Goal: Complete application form

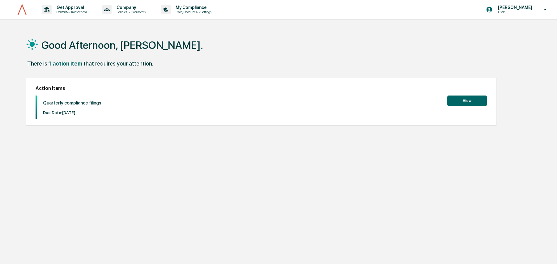
click at [475, 101] on button "View" at bounding box center [468, 101] width 40 height 11
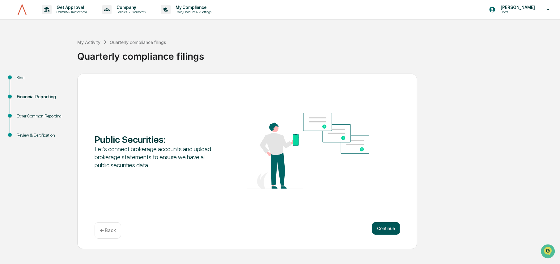
click at [381, 229] on button "Continue" at bounding box center [386, 228] width 28 height 12
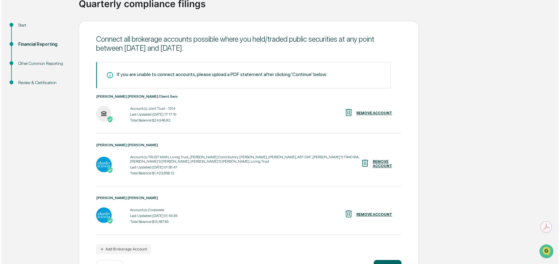
scroll to position [57, 0]
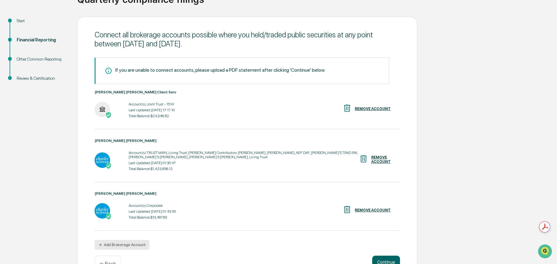
click at [122, 247] on button "Add Brokerage Account" at bounding box center [122, 245] width 55 height 10
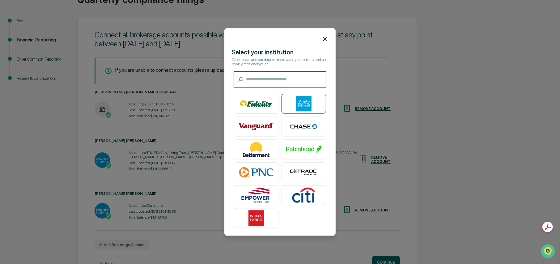
click at [295, 106] on img at bounding box center [303, 103] width 35 height 15
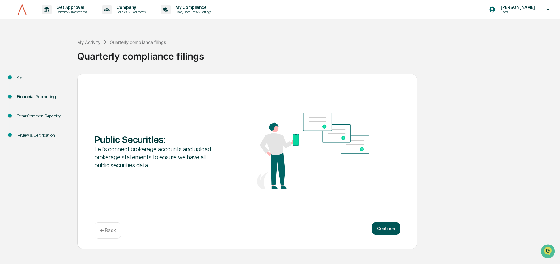
click at [385, 226] on button "Continue" at bounding box center [386, 228] width 28 height 12
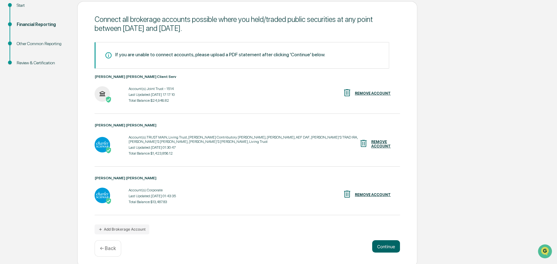
scroll to position [73, 0]
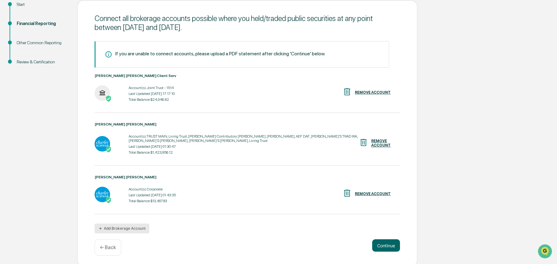
click at [133, 229] on button "Add Brokerage Account" at bounding box center [122, 229] width 55 height 10
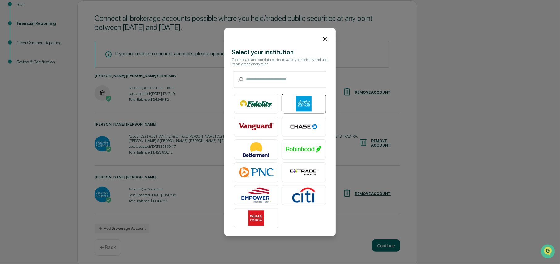
click at [304, 99] on img at bounding box center [303, 103] width 35 height 15
click at [322, 38] on icon at bounding box center [325, 39] width 7 height 7
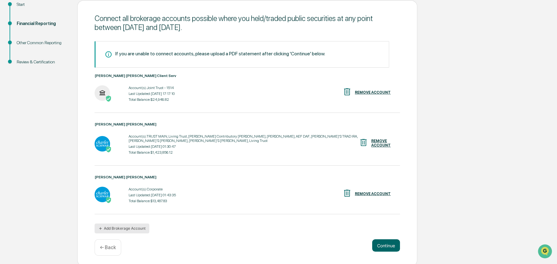
click at [135, 228] on button "Add Brokerage Account" at bounding box center [122, 229] width 55 height 10
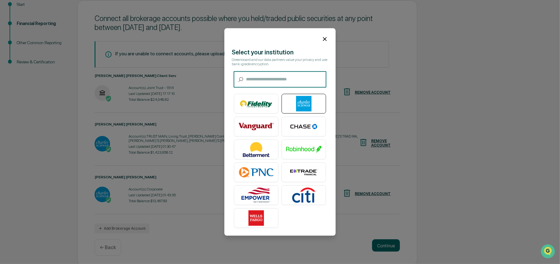
click at [302, 104] on img at bounding box center [303, 103] width 35 height 15
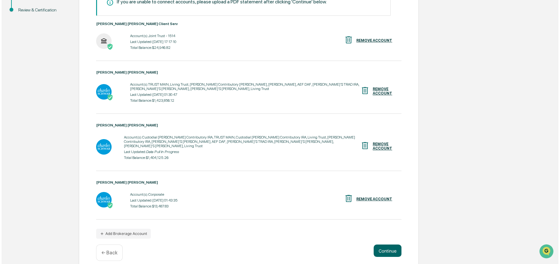
scroll to position [114, 0]
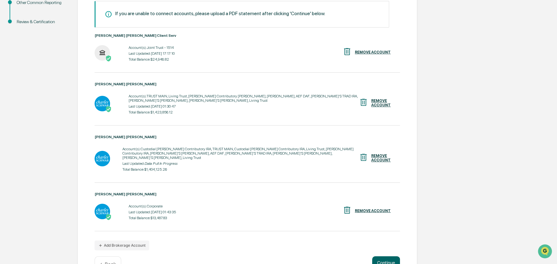
click at [380, 154] on div "REMOVE ACCOUNT" at bounding box center [380, 158] width 19 height 9
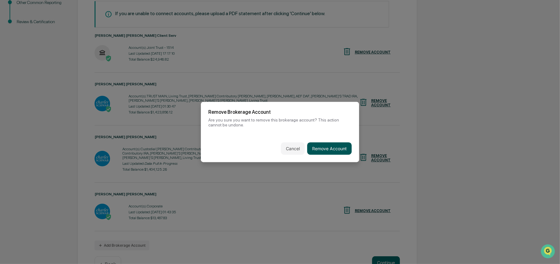
click at [322, 150] on button "Remove Account" at bounding box center [329, 149] width 45 height 12
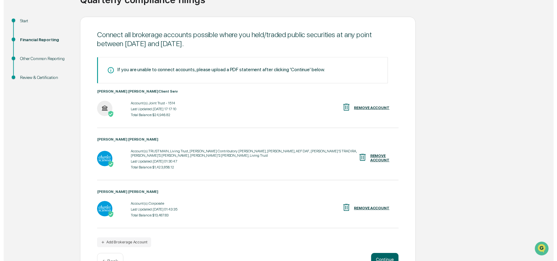
scroll to position [76, 0]
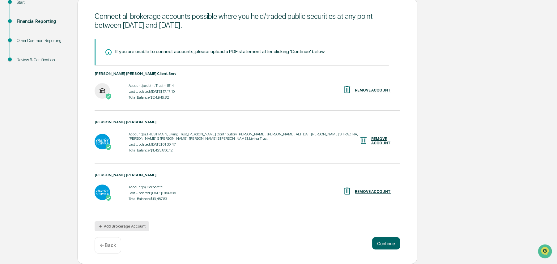
click at [112, 225] on button "Add Brokerage Account" at bounding box center [122, 226] width 55 height 10
click at [381, 242] on button "Continue" at bounding box center [386, 243] width 28 height 12
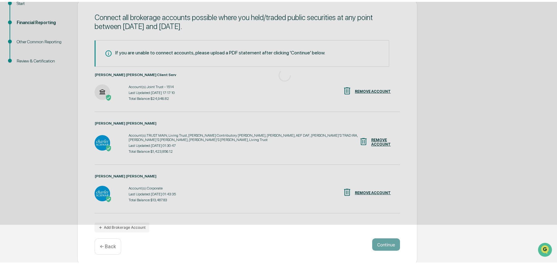
scroll to position [0, 0]
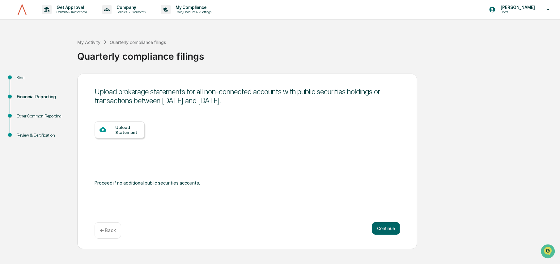
click at [132, 130] on div "Upload Statement" at bounding box center [127, 130] width 24 height 10
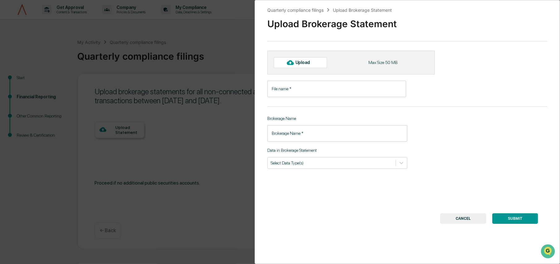
click at [458, 218] on button "CANCEL" at bounding box center [463, 218] width 46 height 11
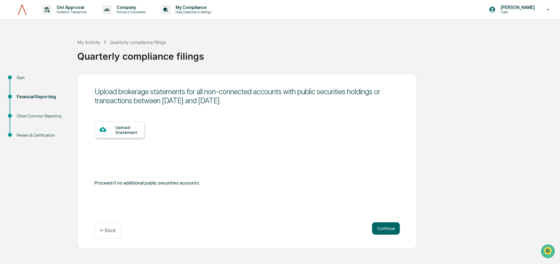
click at [41, 96] on div "Financial Reporting" at bounding box center [42, 97] width 51 height 6
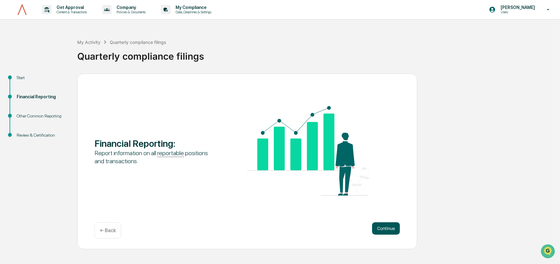
click at [380, 225] on button "Continue" at bounding box center [386, 228] width 28 height 12
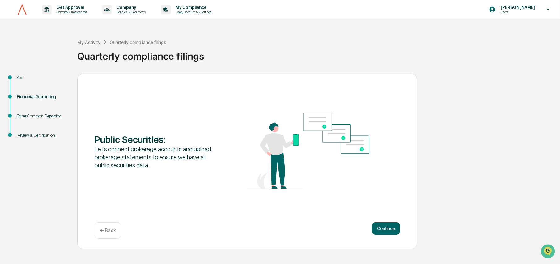
click at [389, 238] on div "Continue ← Back" at bounding box center [248, 230] width 306 height 16
click at [386, 231] on button "Continue" at bounding box center [386, 228] width 28 height 12
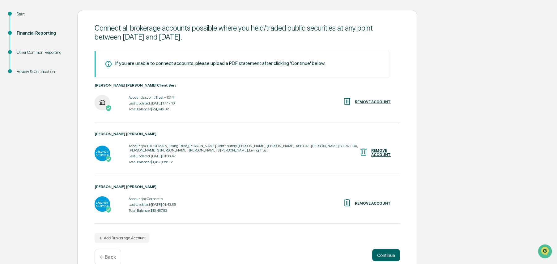
scroll to position [76, 0]
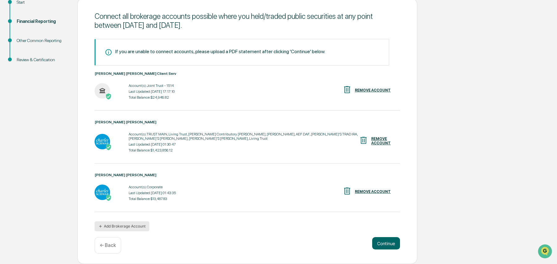
click at [117, 229] on button "Add Brokerage Account" at bounding box center [122, 226] width 55 height 10
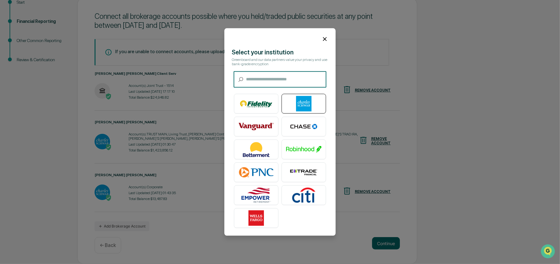
click at [296, 101] on img at bounding box center [303, 103] width 35 height 15
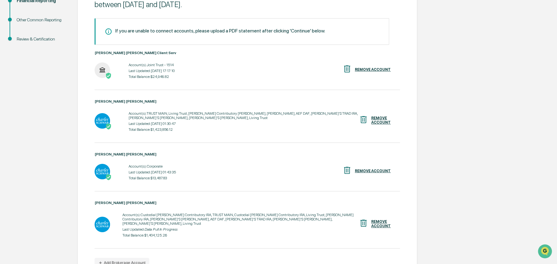
scroll to position [97, 0]
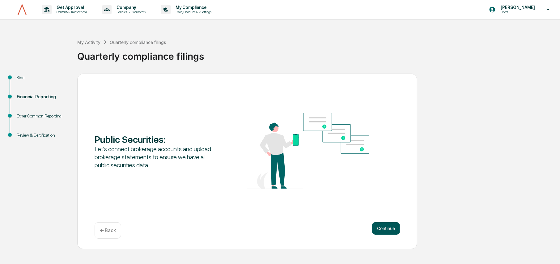
click at [381, 225] on button "Continue" at bounding box center [386, 228] width 28 height 12
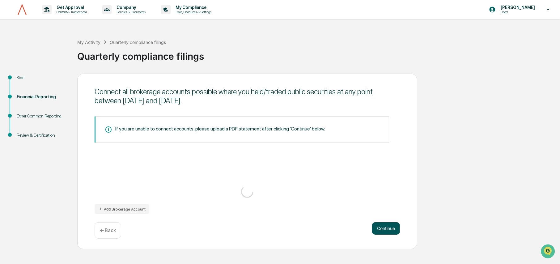
click at [382, 227] on button "Continue" at bounding box center [386, 228] width 28 height 12
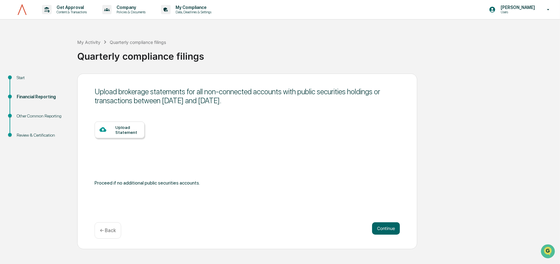
click at [25, 75] on div "Start" at bounding box center [42, 78] width 51 height 6
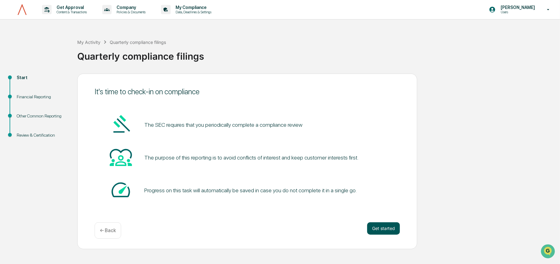
click at [376, 232] on button "Get started" at bounding box center [383, 228] width 33 height 12
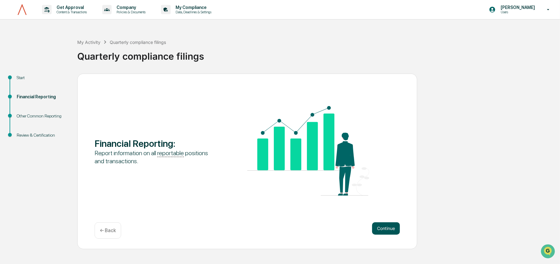
click at [377, 227] on button "Continue" at bounding box center [386, 228] width 28 height 12
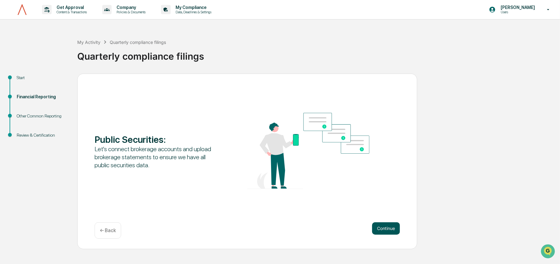
click at [377, 227] on button "Continue" at bounding box center [386, 228] width 28 height 12
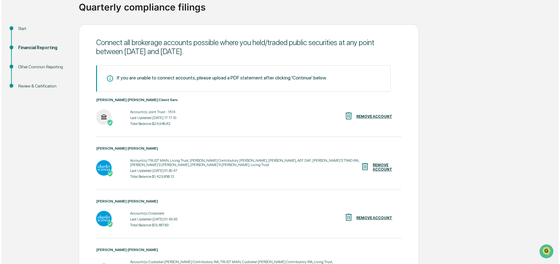
scroll to position [118, 0]
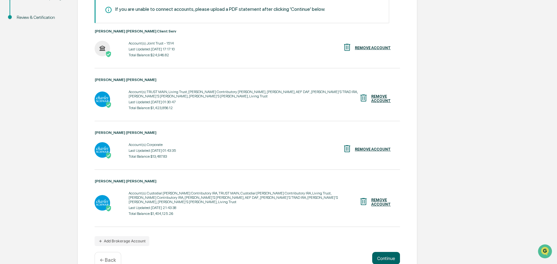
click at [375, 100] on div "REMOVE ACCOUNT" at bounding box center [380, 98] width 19 height 9
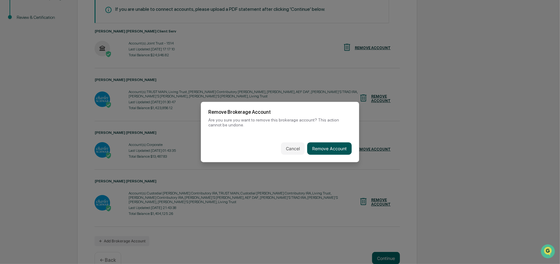
click at [328, 143] on button "Remove Account" at bounding box center [329, 149] width 45 height 12
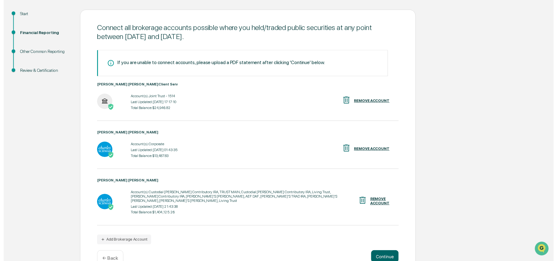
scroll to position [76, 0]
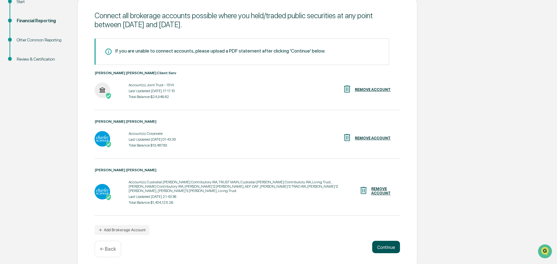
click at [379, 241] on button "Continue" at bounding box center [386, 247] width 28 height 12
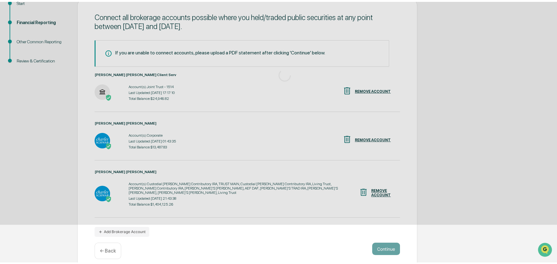
scroll to position [0, 0]
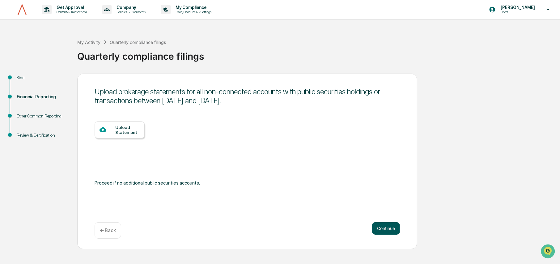
click at [389, 228] on button "Continue" at bounding box center [386, 228] width 28 height 12
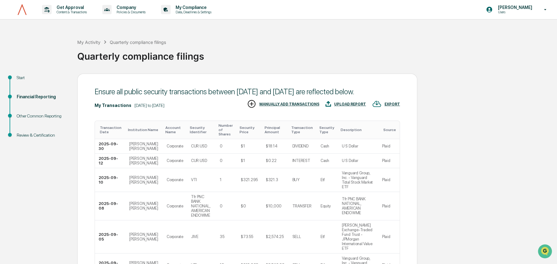
drag, startPoint x: 558, startPoint y: 25, endPoint x: 558, endPoint y: 32, distance: 7.1
click at [557, 32] on html "Get Approval Content & Transactions Company Policies & Documents My Compliance …" at bounding box center [278, 132] width 557 height 264
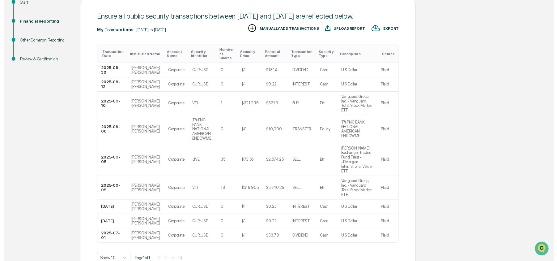
scroll to position [93, 0]
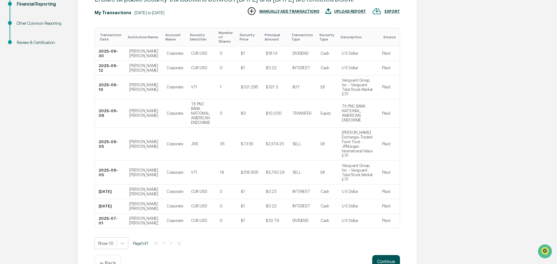
click at [380, 255] on button "Continue" at bounding box center [386, 261] width 28 height 12
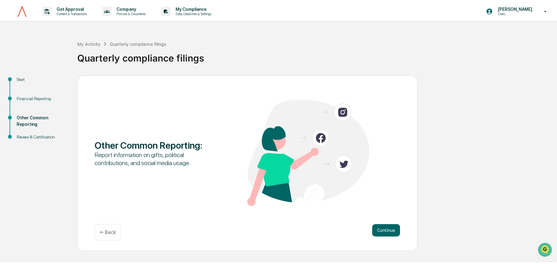
scroll to position [0, 0]
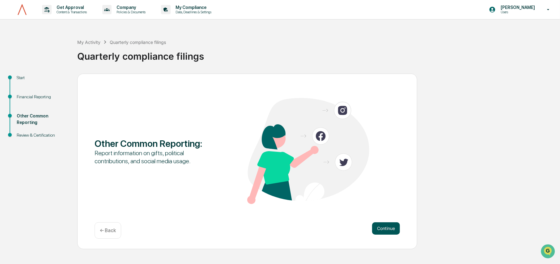
click at [383, 227] on button "Continue" at bounding box center [386, 228] width 28 height 12
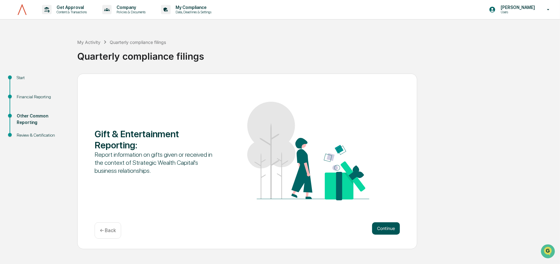
click at [383, 225] on button "Continue" at bounding box center [386, 228] width 28 height 12
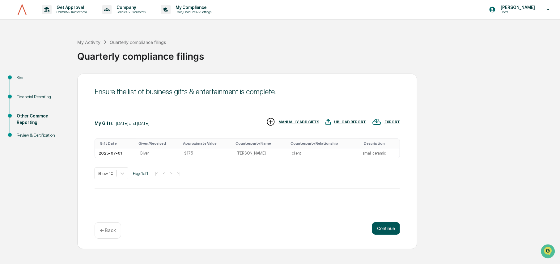
click at [387, 231] on button "Continue" at bounding box center [386, 228] width 28 height 12
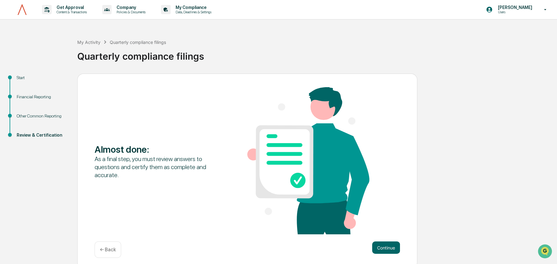
click at [387, 231] on div "Almost done : As a final step, you must review answers to questions and certify…" at bounding box center [248, 161] width 306 height 148
click at [385, 243] on button "Continue" at bounding box center [386, 248] width 28 height 12
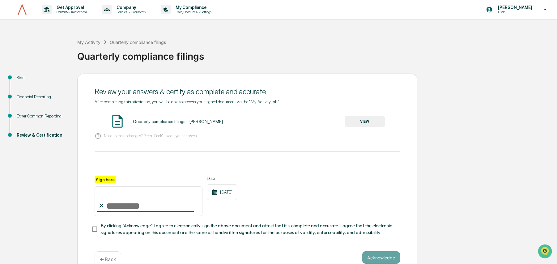
click at [118, 211] on input "Sign here" at bounding box center [149, 202] width 108 height 30
type input "**********"
click at [364, 119] on button "VIEW" at bounding box center [365, 121] width 40 height 11
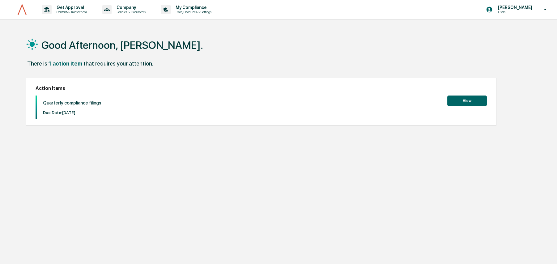
click at [461, 99] on button "View" at bounding box center [468, 101] width 40 height 11
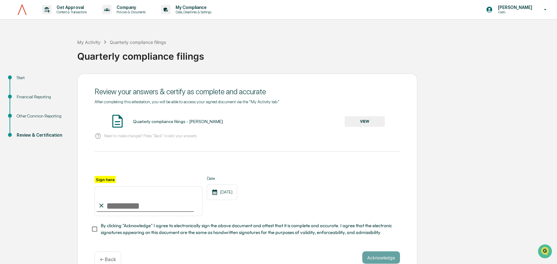
click at [121, 209] on input "Sign here" at bounding box center [149, 202] width 108 height 30
type input "**********"
click at [392, 256] on button "Acknowledge" at bounding box center [382, 257] width 38 height 12
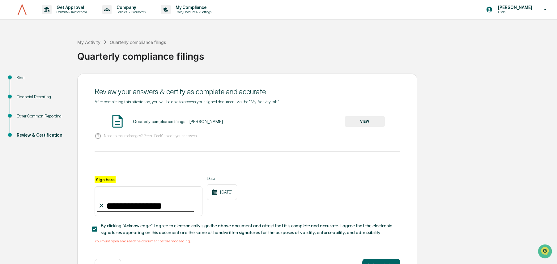
click at [360, 127] on button "VIEW" at bounding box center [365, 121] width 40 height 11
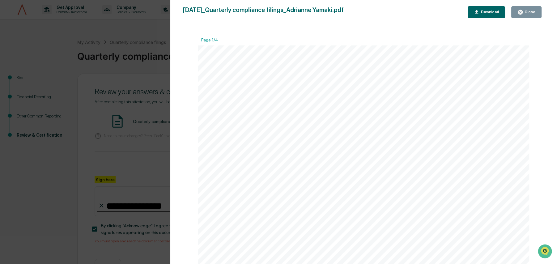
click at [525, 14] on div "Close" at bounding box center [530, 12] width 12 height 4
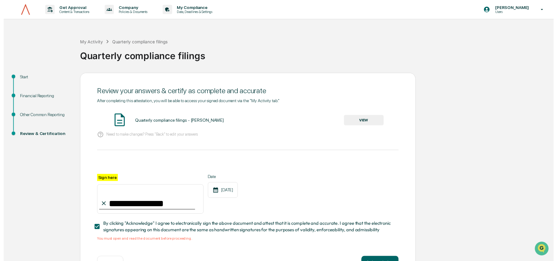
scroll to position [24, 0]
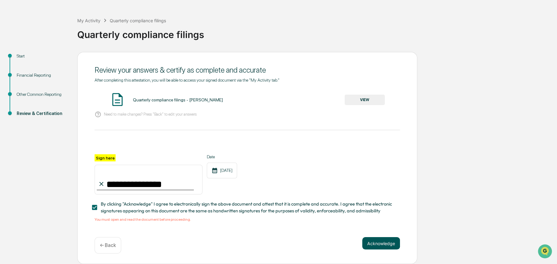
click at [371, 242] on button "Acknowledge" at bounding box center [382, 243] width 38 height 12
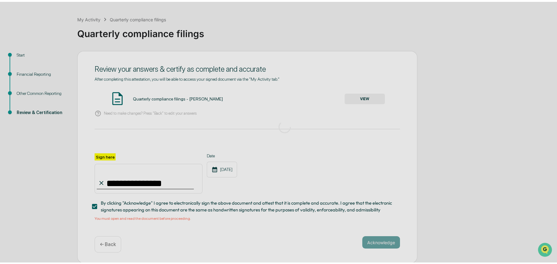
scroll to position [0, 0]
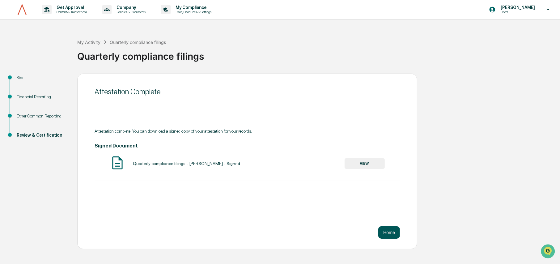
click at [383, 231] on button "Home" at bounding box center [390, 232] width 22 height 12
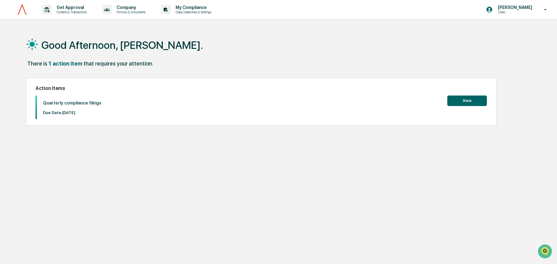
click at [546, 8] on icon at bounding box center [545, 10] width 11 height 6
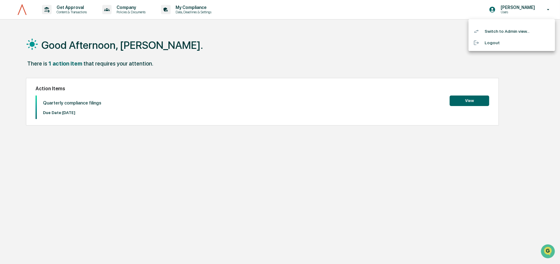
click at [492, 42] on li "Logout" at bounding box center [512, 42] width 87 height 11
